Goal: Check status: Check status

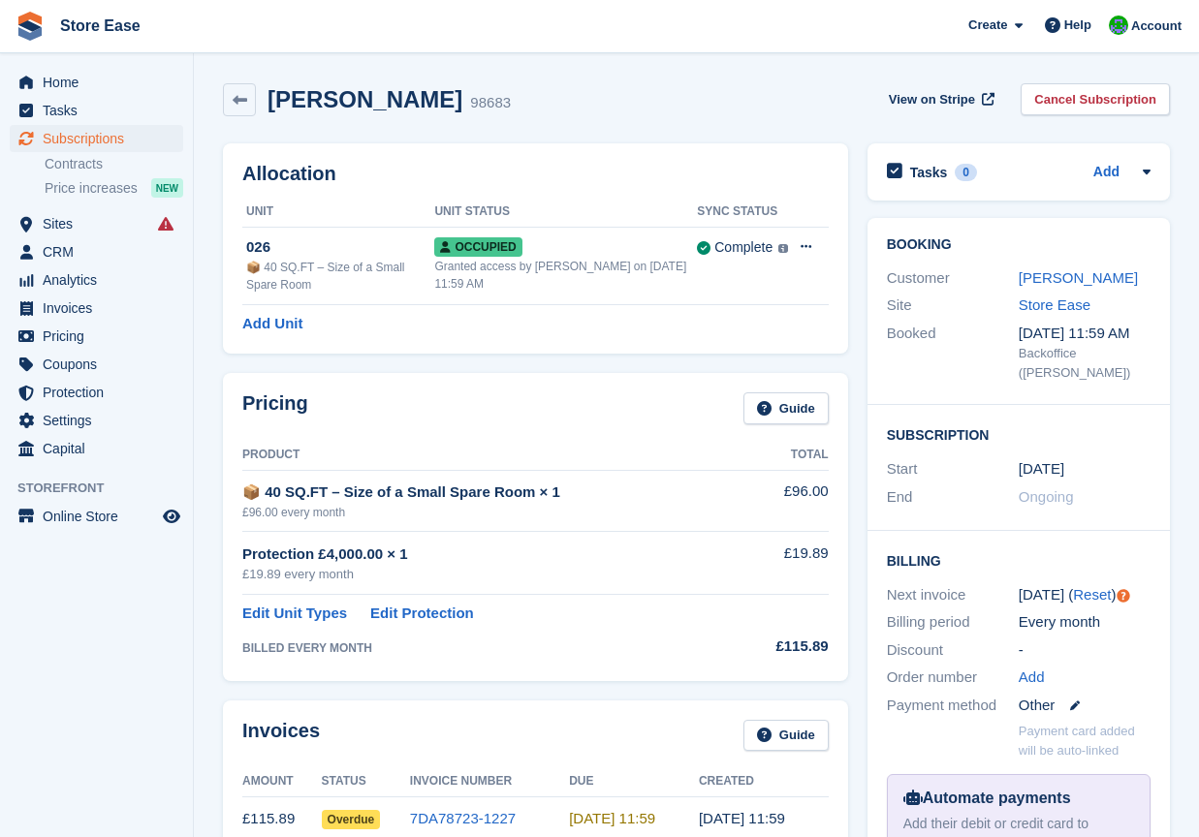
scroll to position [733, 0]
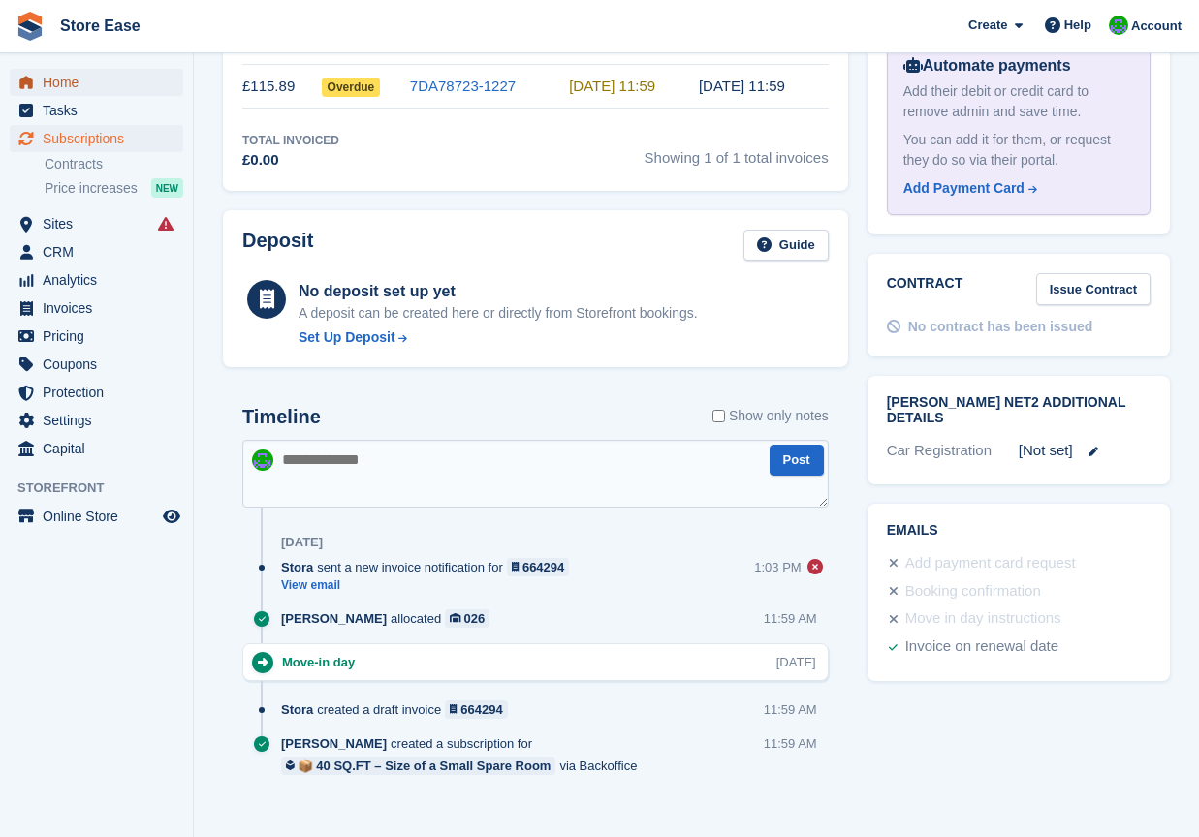
click at [65, 83] on span "Home" at bounding box center [101, 82] width 116 height 27
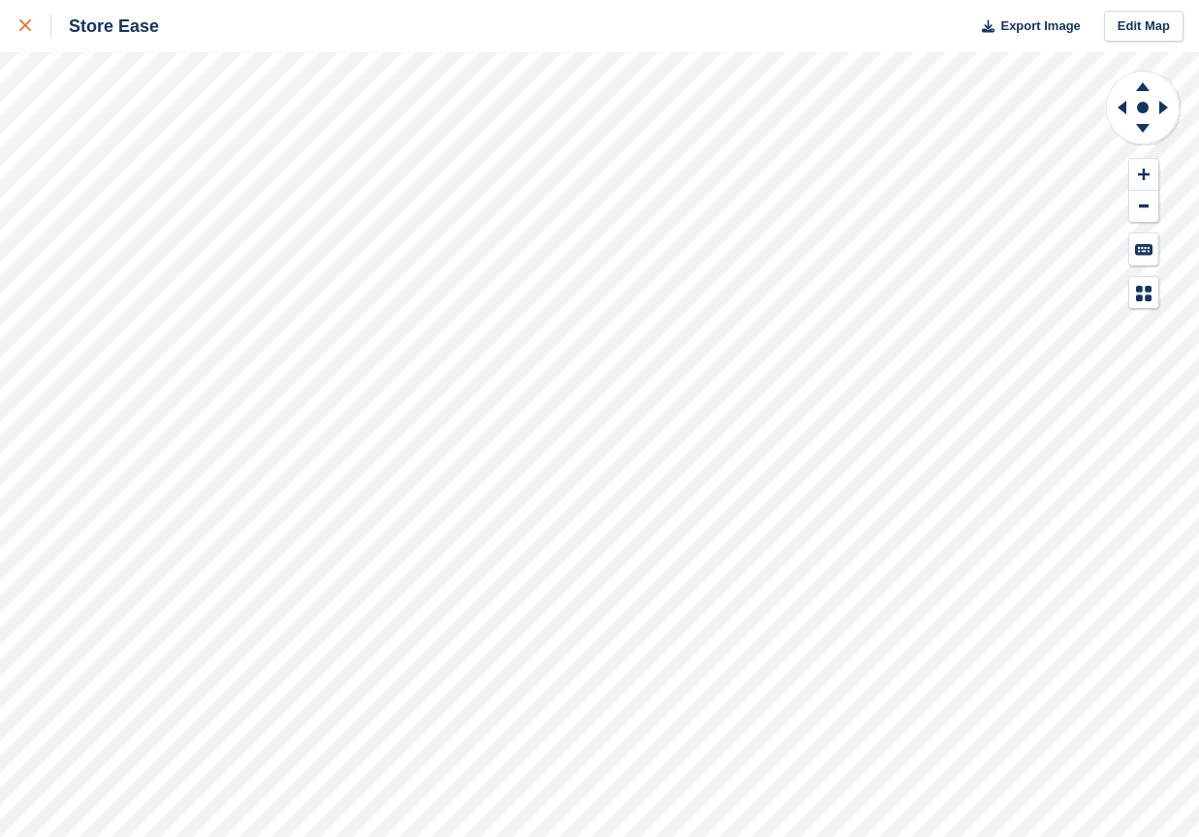
click at [24, 31] on icon at bounding box center [25, 25] width 12 height 12
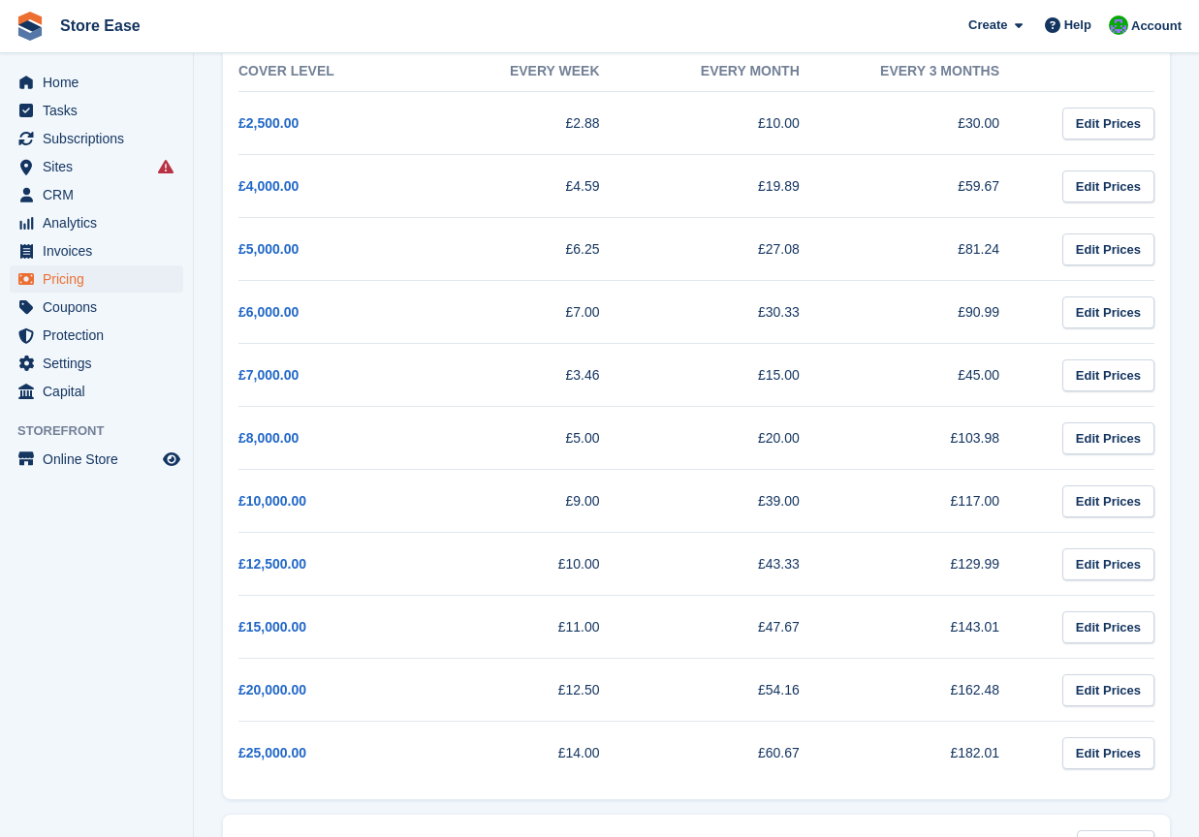
scroll to position [97, 0]
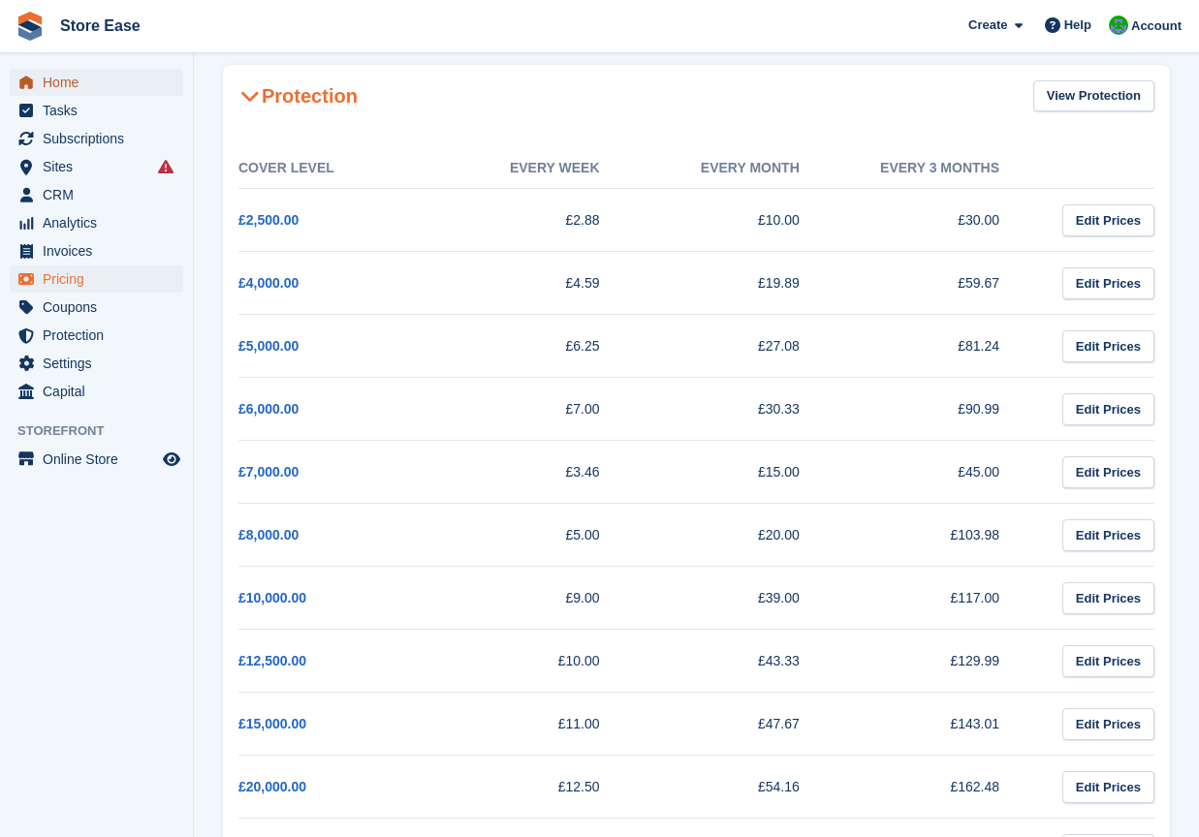
click at [58, 83] on span "Home" at bounding box center [101, 82] width 116 height 27
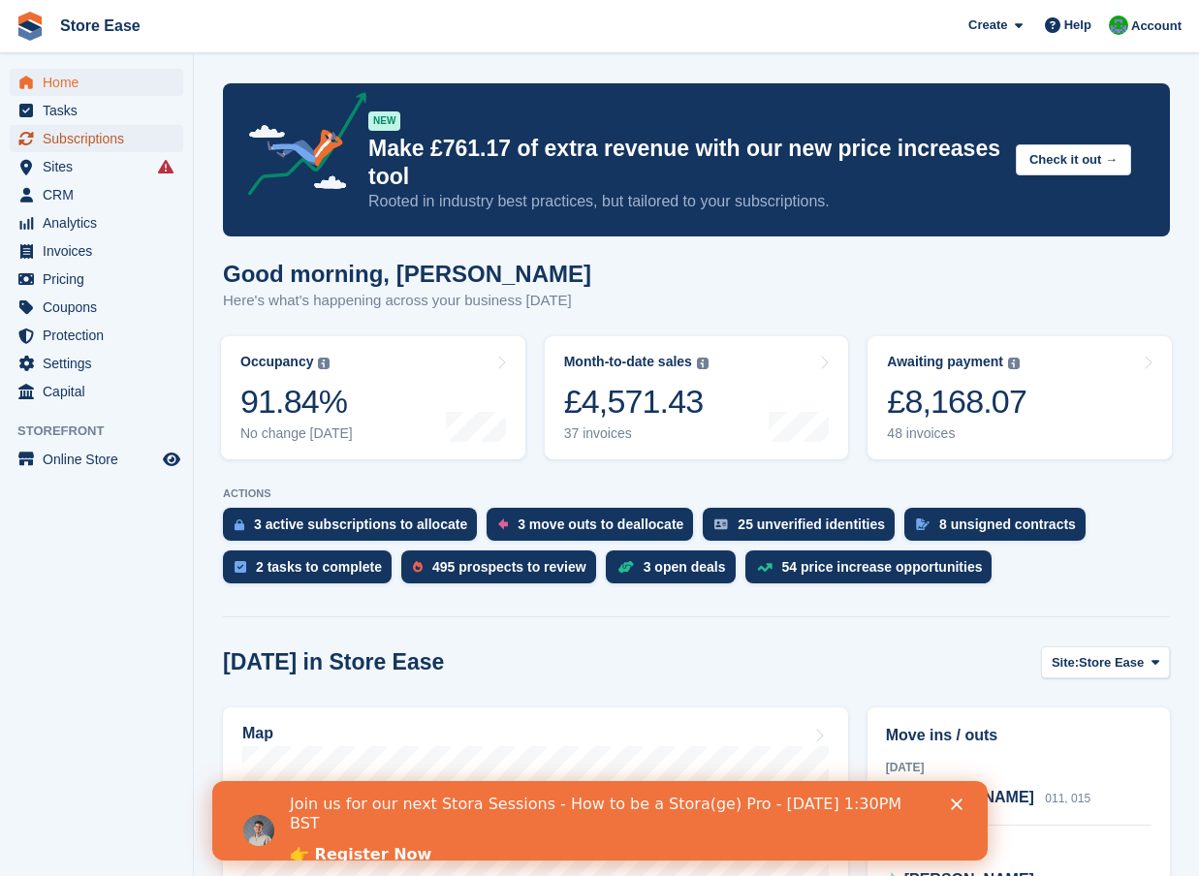
click at [71, 143] on span "Subscriptions" at bounding box center [101, 138] width 116 height 27
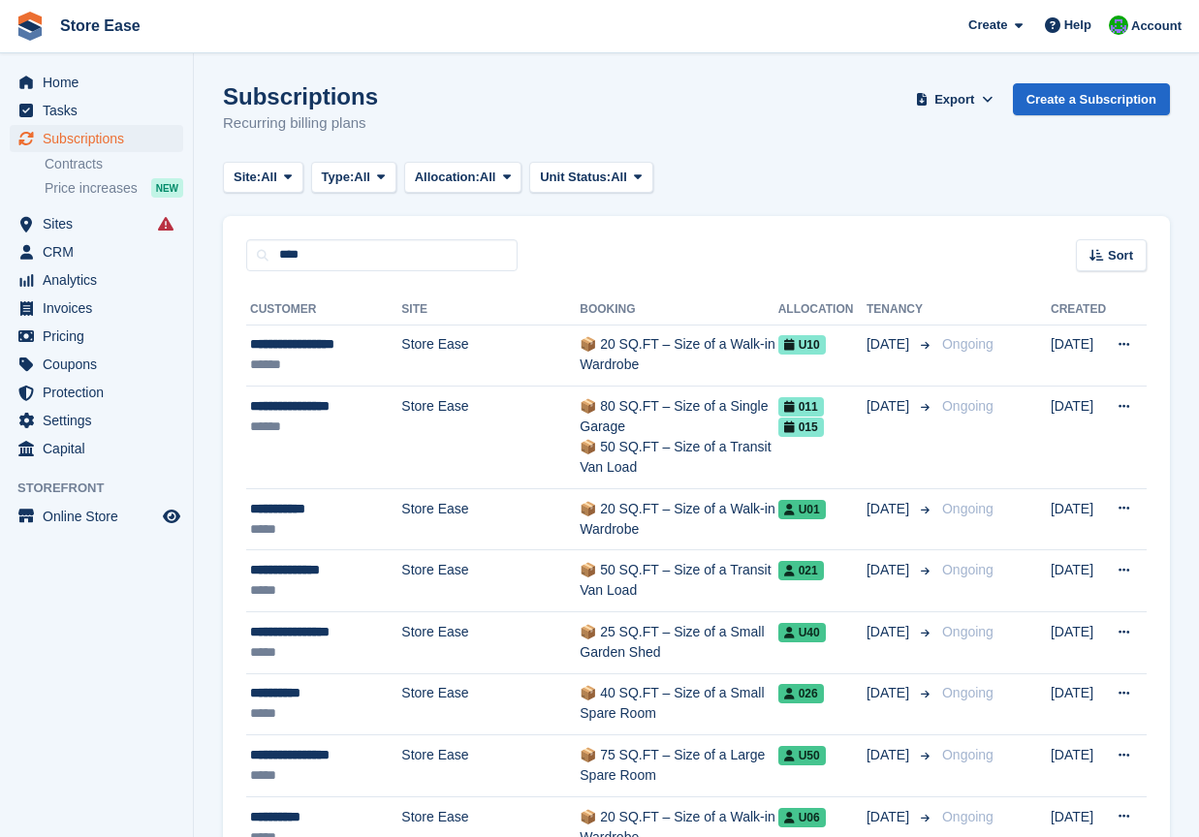
type input "****"
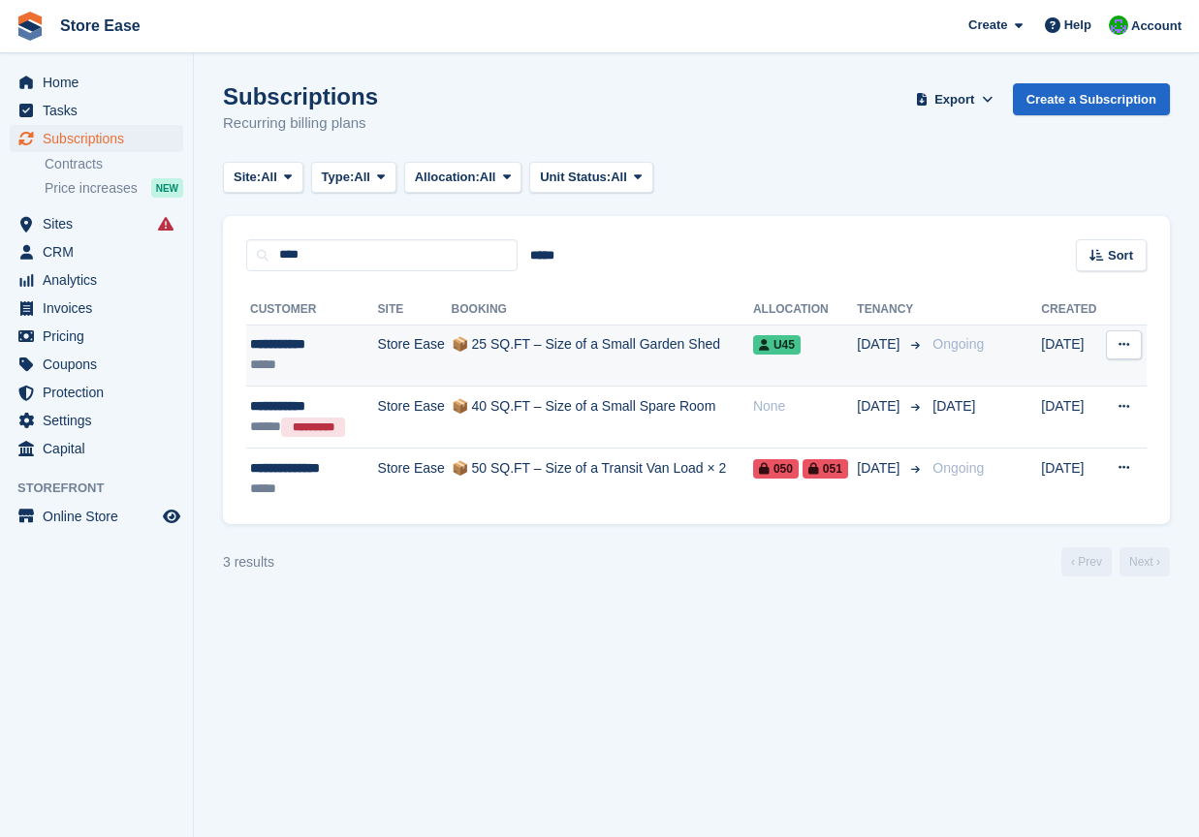
click at [313, 344] on div "**********" at bounding box center [308, 344] width 116 height 20
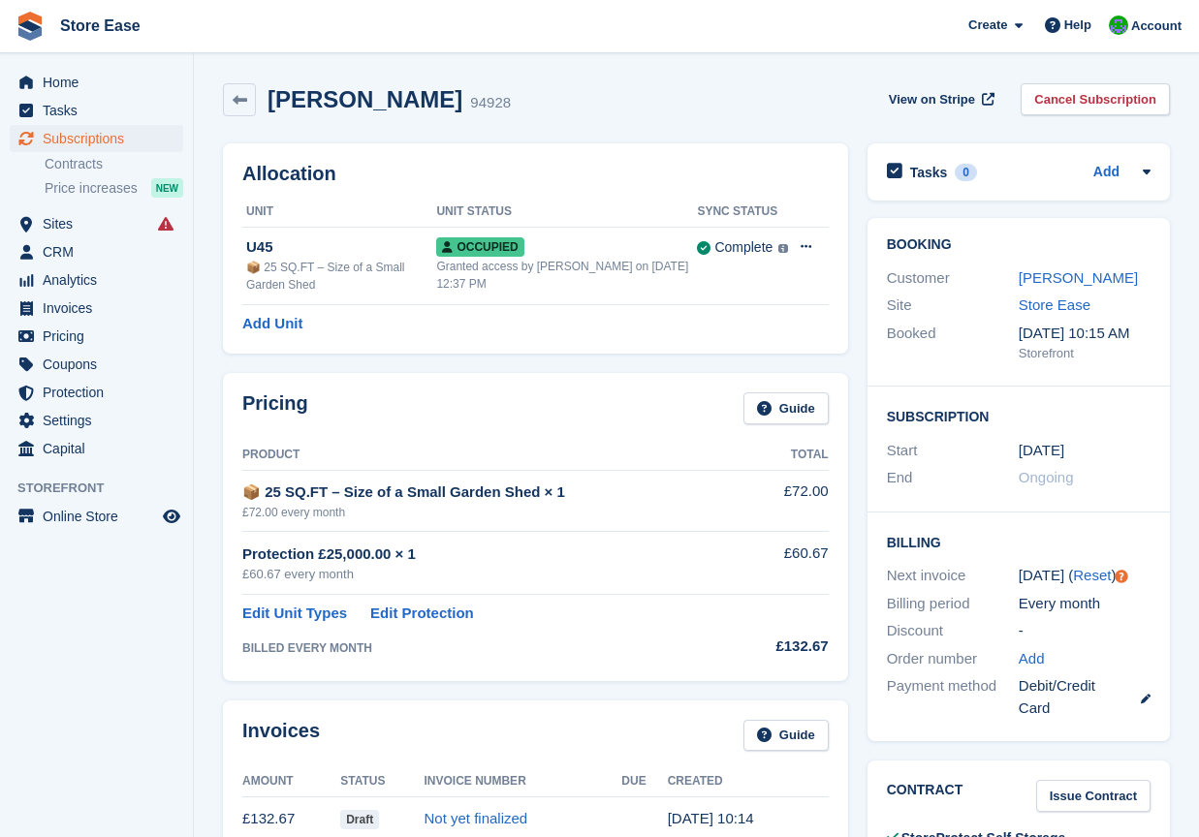
scroll to position [194, 0]
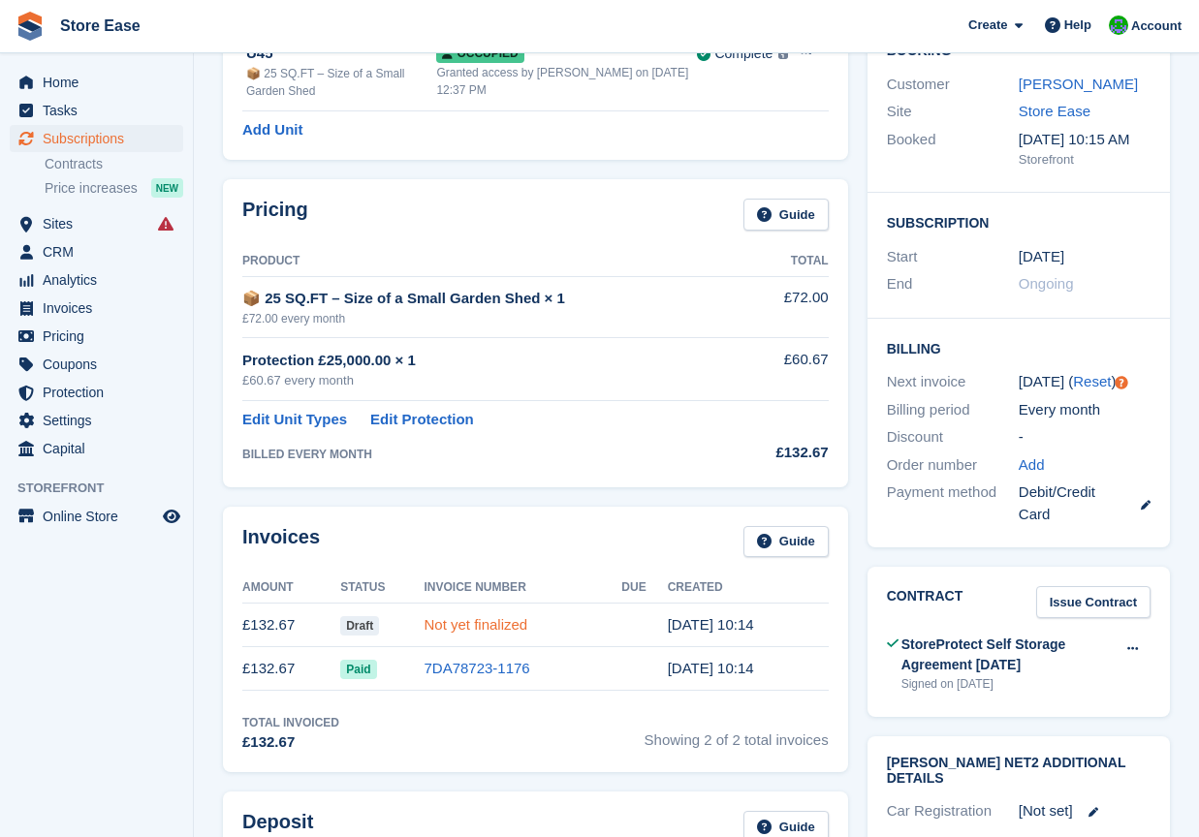
click at [465, 625] on link "Not yet finalized" at bounding box center [475, 624] width 104 height 16
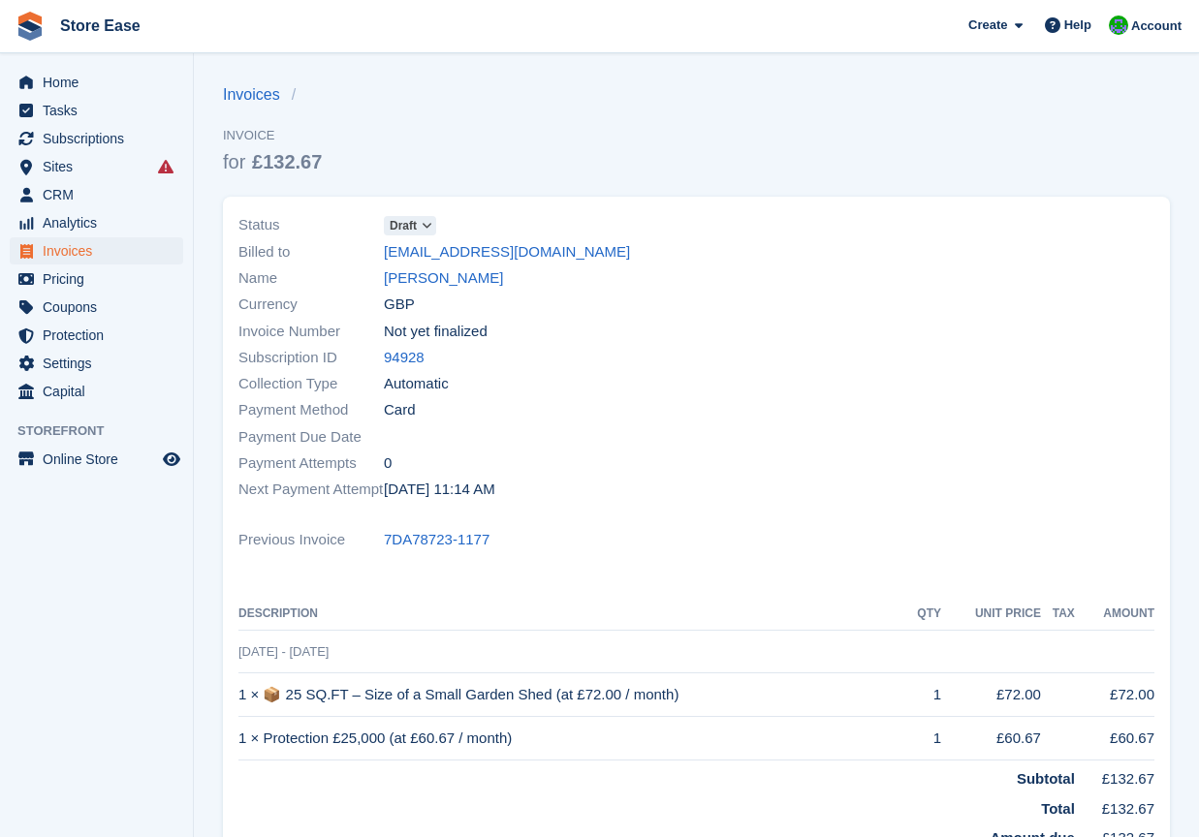
scroll to position [104, 0]
